Goal: Navigation & Orientation: Find specific page/section

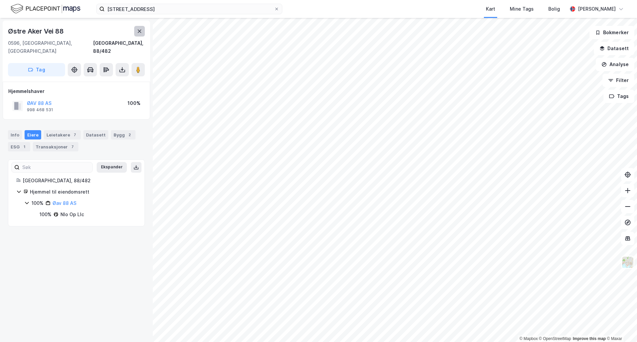
click at [143, 32] on button at bounding box center [139, 31] width 11 height 11
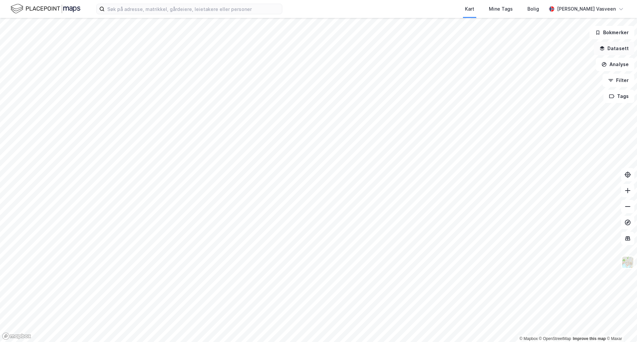
click at [613, 53] on button "Datasett" at bounding box center [614, 48] width 41 height 13
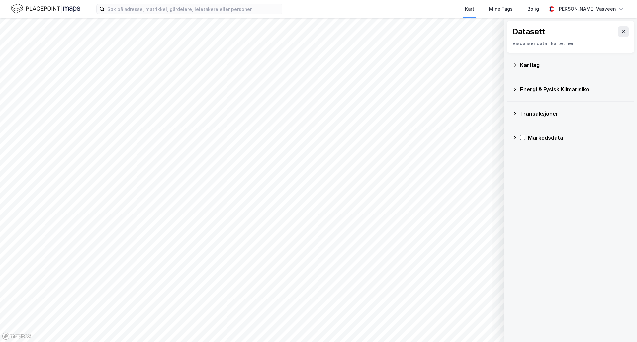
click at [618, 33] on button at bounding box center [623, 31] width 11 height 11
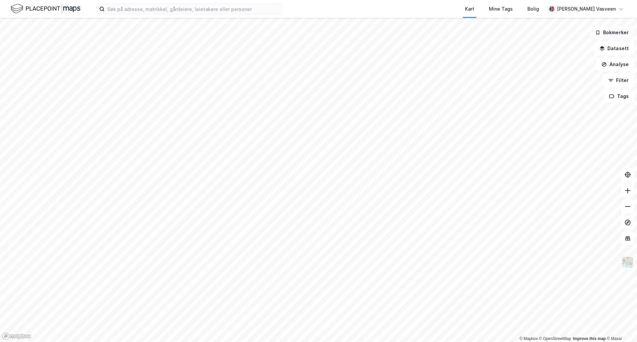
click at [616, 33] on button "Bokmerker" at bounding box center [612, 32] width 45 height 13
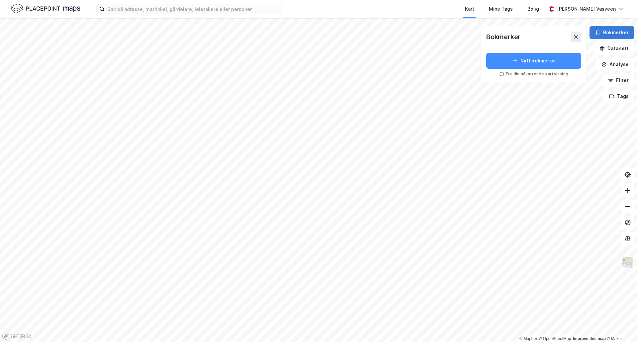
click at [610, 29] on button "Bokmerker" at bounding box center [612, 32] width 45 height 13
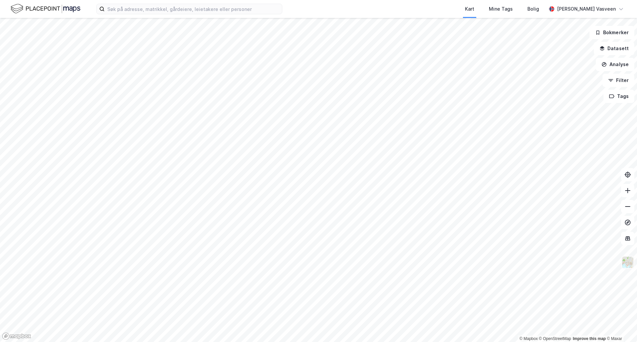
click at [633, 263] on img at bounding box center [628, 262] width 13 height 13
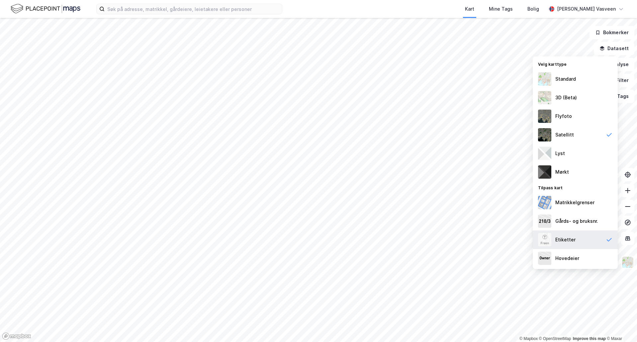
click at [571, 237] on div "Etiketter" at bounding box center [566, 240] width 20 height 8
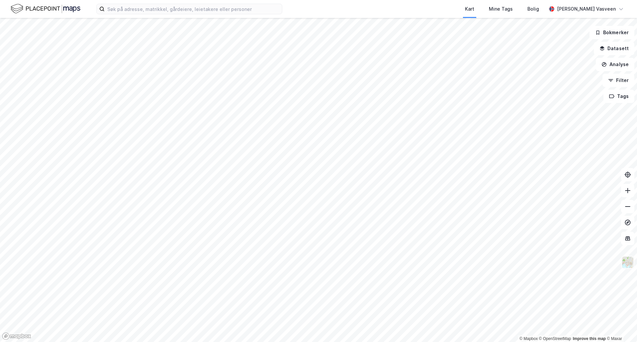
click at [629, 260] on img at bounding box center [628, 262] width 13 height 13
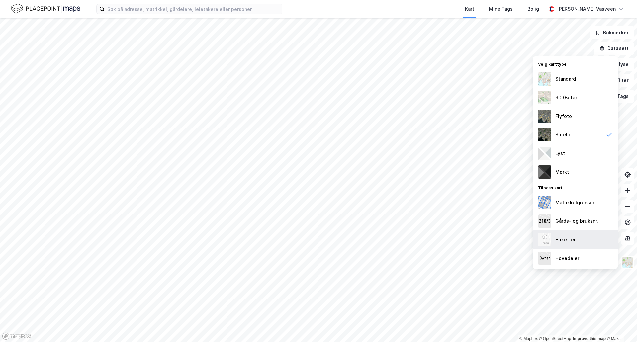
click at [573, 246] on div "Etiketter" at bounding box center [575, 240] width 85 height 19
click at [589, 255] on div "Hovedeier" at bounding box center [575, 258] width 85 height 19
click at [589, 241] on div "Etiketter" at bounding box center [575, 240] width 85 height 19
click at [573, 260] on div "Hovedeier" at bounding box center [568, 259] width 24 height 8
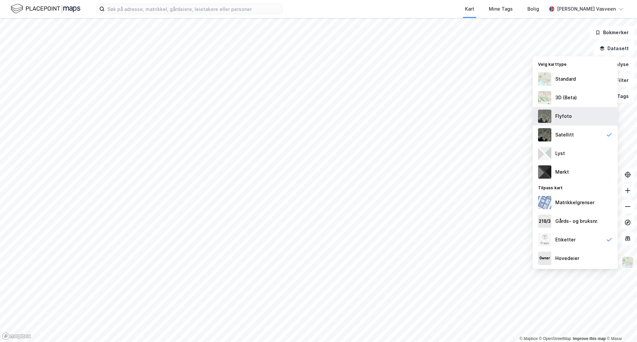
click at [567, 123] on div "Flyfoto" at bounding box center [575, 116] width 85 height 19
click at [567, 131] on div "Satellitt" at bounding box center [565, 135] width 19 height 8
